Goal: Find specific page/section: Find specific page/section

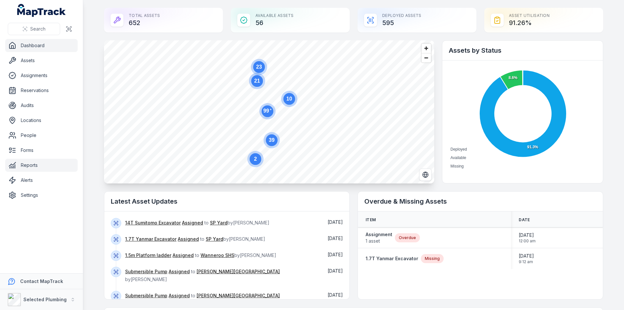
click at [32, 165] on link "Reports" at bounding box center [41, 165] width 72 height 13
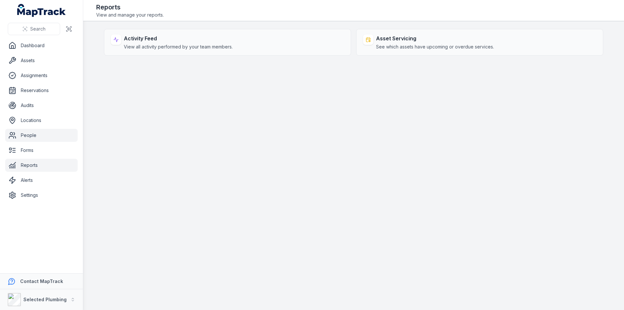
click at [27, 135] on link "People" at bounding box center [41, 135] width 72 height 13
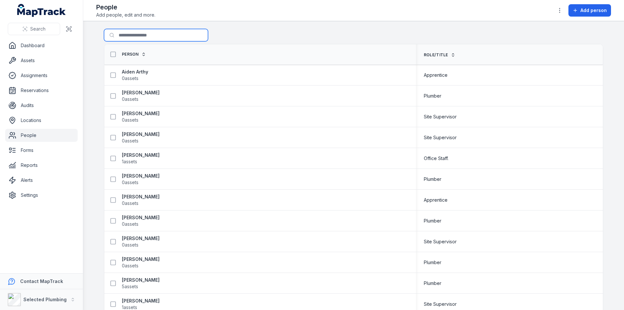
click at [142, 34] on input "Search for people" at bounding box center [156, 35] width 104 height 12
type input "*"
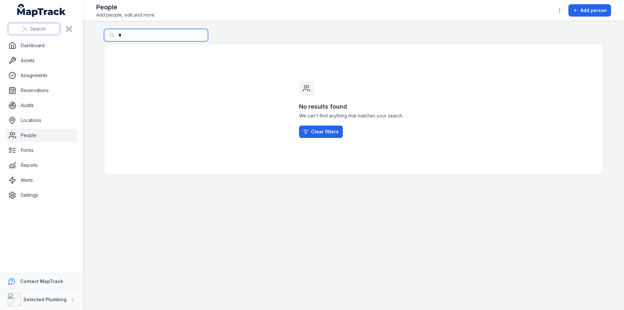
drag, startPoint x: 138, startPoint y: 34, endPoint x: 28, endPoint y: 33, distance: 110.2
click at [28, 33] on div "Search Dashboard Assets Assignments Reservations Audits Locations People Forms …" at bounding box center [312, 155] width 624 height 310
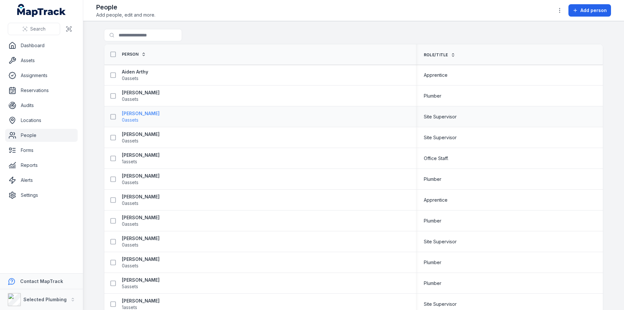
click at [135, 114] on strong "[PERSON_NAME]" at bounding box center [141, 113] width 38 height 7
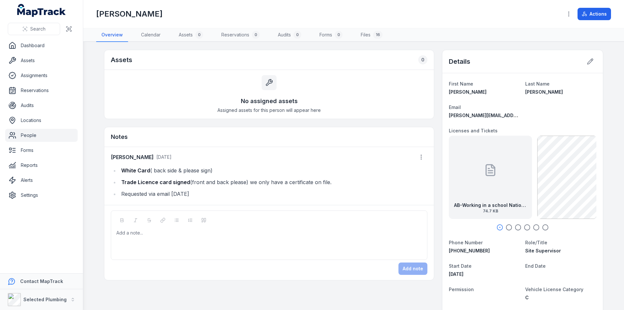
drag, startPoint x: 361, startPoint y: 185, endPoint x: 283, endPoint y: 201, distance: 79.0
click at [283, 201] on div "[PERSON_NAME] [DATE] White Card ( back side & please sign) Trade Licence card s…" at bounding box center [269, 176] width 330 height 58
click at [286, 194] on li "Requested via email [DATE]" at bounding box center [273, 193] width 308 height 9
drag, startPoint x: 118, startPoint y: 181, endPoint x: 270, endPoint y: 183, distance: 152.5
click at [267, 183] on li "Trade Licence card signed (front and back please) we only have a certificate on…" at bounding box center [273, 182] width 308 height 9
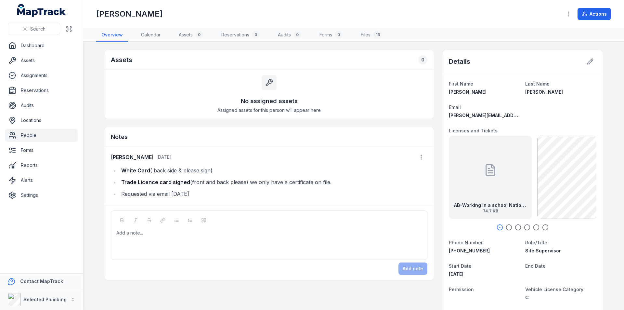
click at [377, 177] on ul "White Card ( back side & please sign) Trade Licence card signed (front and back…" at bounding box center [269, 182] width 317 height 33
drag, startPoint x: 118, startPoint y: 170, endPoint x: 251, endPoint y: 168, distance: 133.0
click at [238, 170] on li "White Card ( back side & please sign)" at bounding box center [273, 170] width 308 height 9
click at [420, 158] on icon "button" at bounding box center [421, 157] width 7 height 7
click at [375, 175] on div "Edit note" at bounding box center [386, 174] width 73 height 12
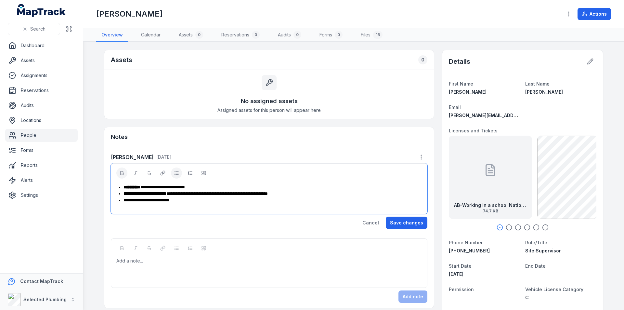
click at [191, 201] on div "**********" at bounding box center [273, 200] width 298 height 7
